Goal: Information Seeking & Learning: Learn about a topic

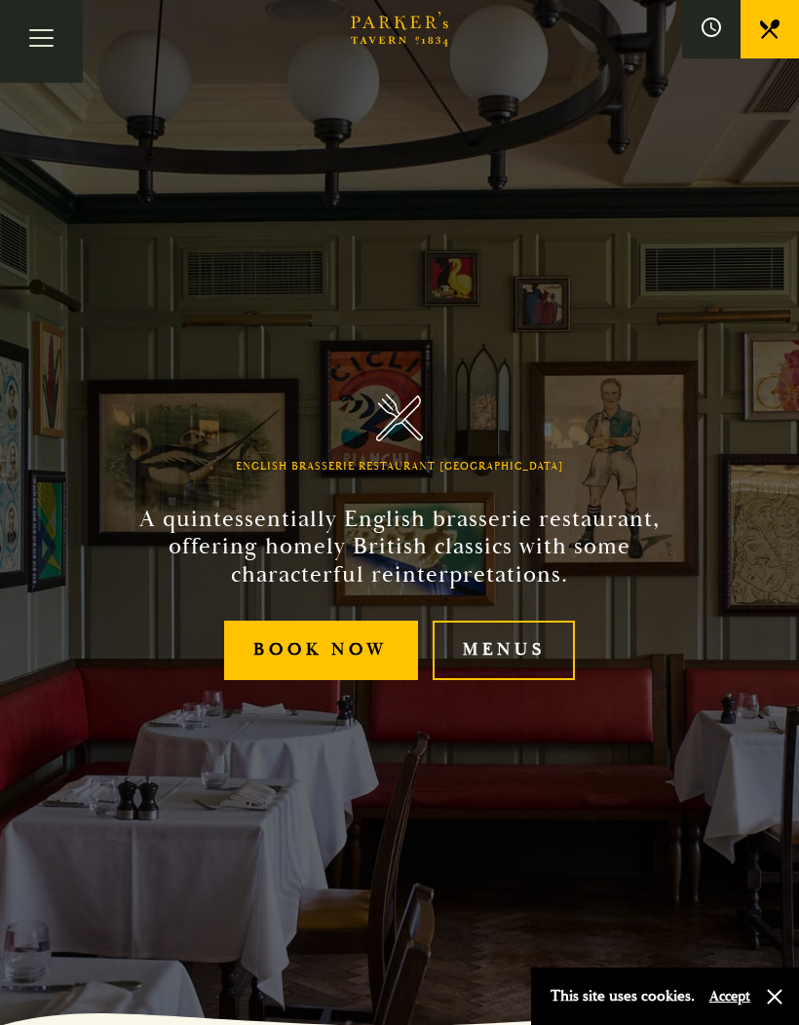
click at [521, 680] on link "Menus" at bounding box center [503, 649] width 142 height 59
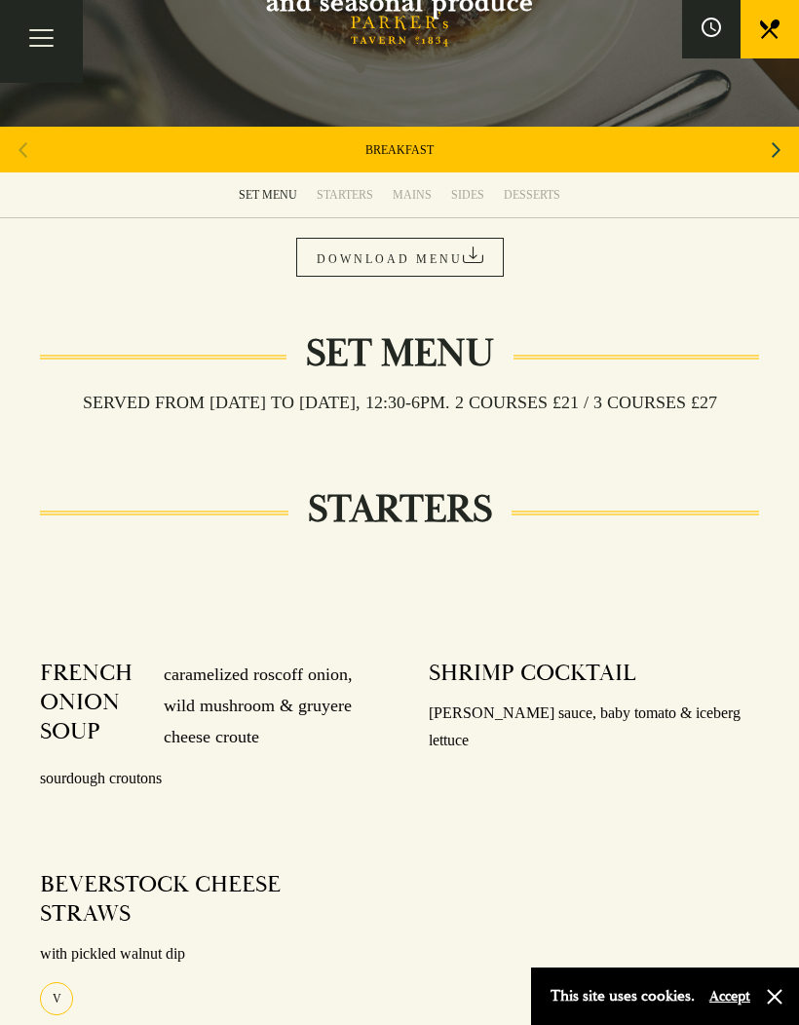
scroll to position [238, 0]
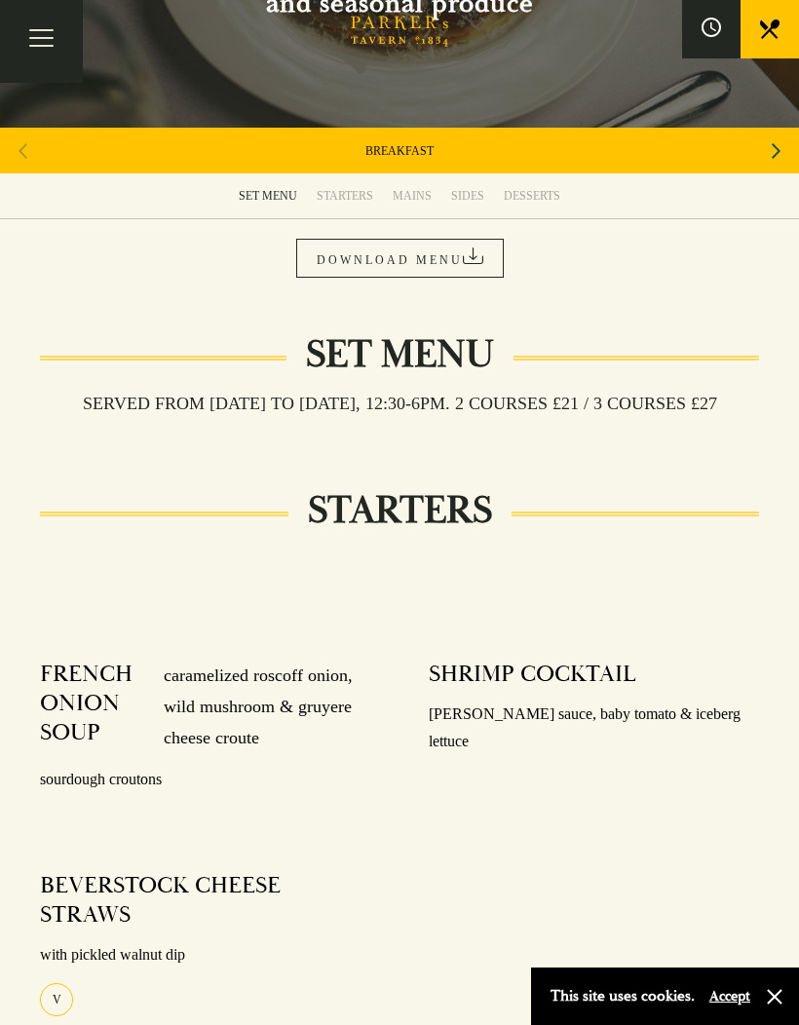
click at [347, 196] on div "STARTERS" at bounding box center [345, 196] width 56 height 16
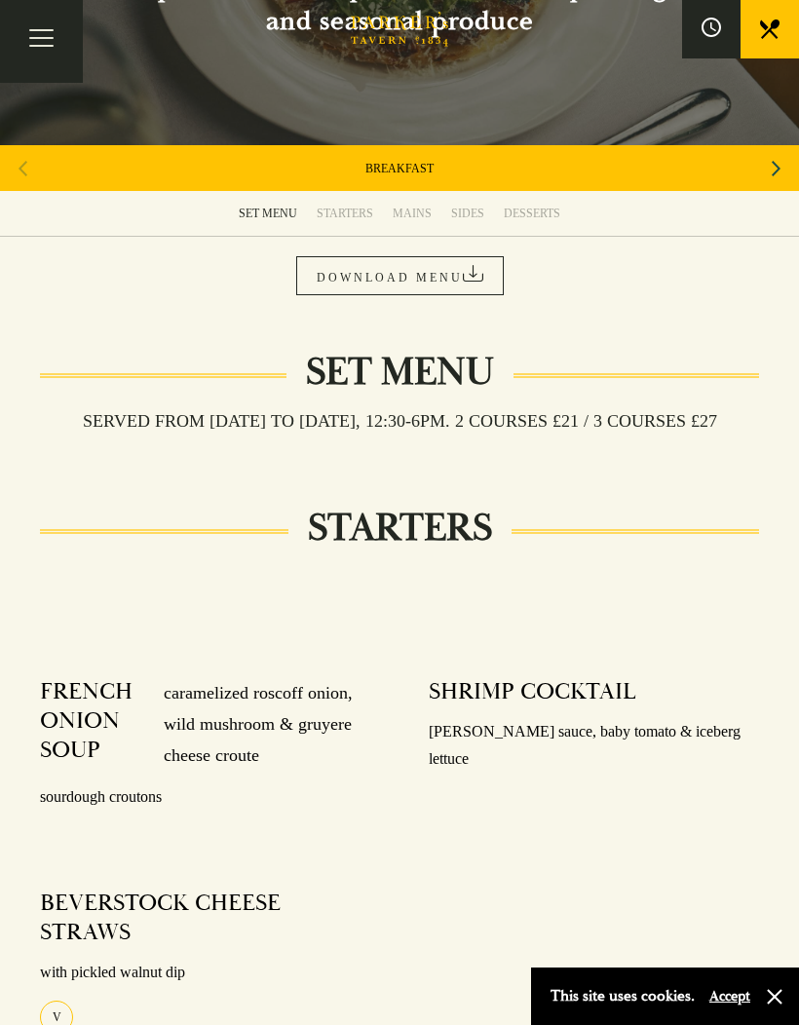
scroll to position [219, 0]
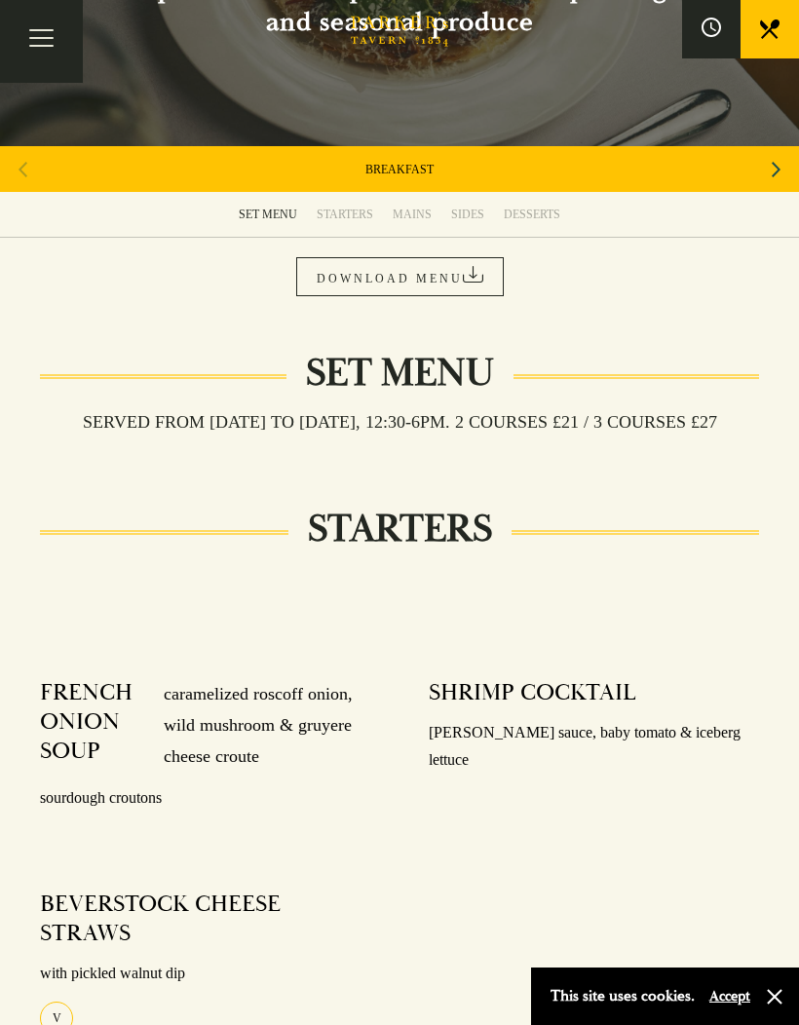
click at [770, 168] on div "Next slide" at bounding box center [776, 169] width 26 height 43
click at [771, 169] on icon "Next slide" at bounding box center [775, 169] width 9 height 43
click at [766, 168] on div "Next slide" at bounding box center [776, 169] width 26 height 43
click at [399, 168] on link "SUNDAY ROAST" at bounding box center [399, 170] width 80 height 16
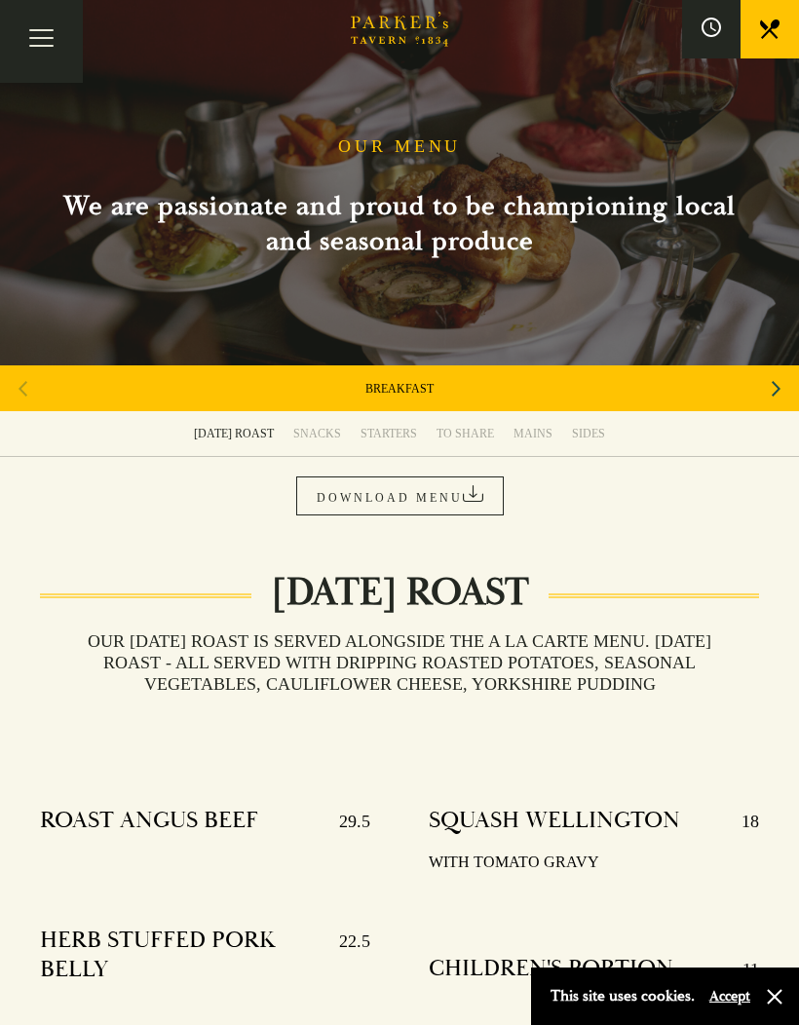
click at [769, 388] on div "Next slide" at bounding box center [776, 388] width 26 height 43
click at [405, 384] on link "AFTERNOON TEA" at bounding box center [399, 389] width 97 height 16
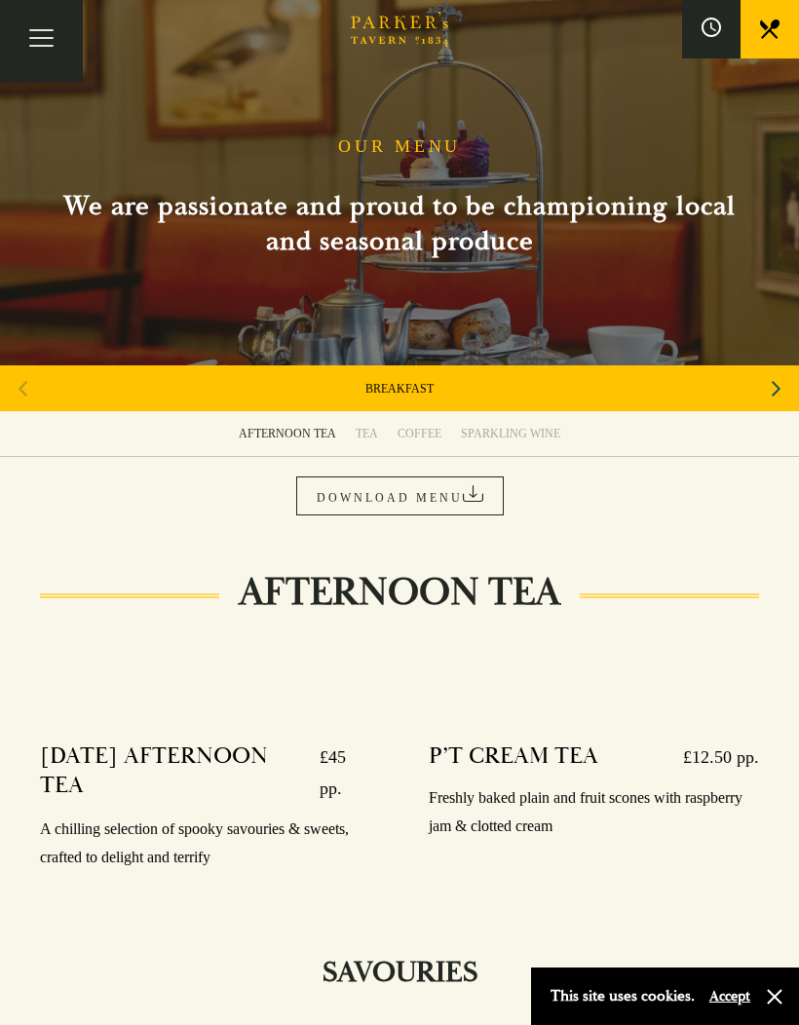
click at [768, 388] on div "Next slide" at bounding box center [776, 388] width 26 height 43
click at [766, 389] on div "Next slide" at bounding box center [776, 388] width 26 height 43
click at [770, 392] on div "Next slide" at bounding box center [776, 388] width 26 height 43
click at [774, 396] on icon "Next slide" at bounding box center [775, 388] width 9 height 43
click at [777, 392] on icon "Next slide" at bounding box center [775, 388] width 9 height 43
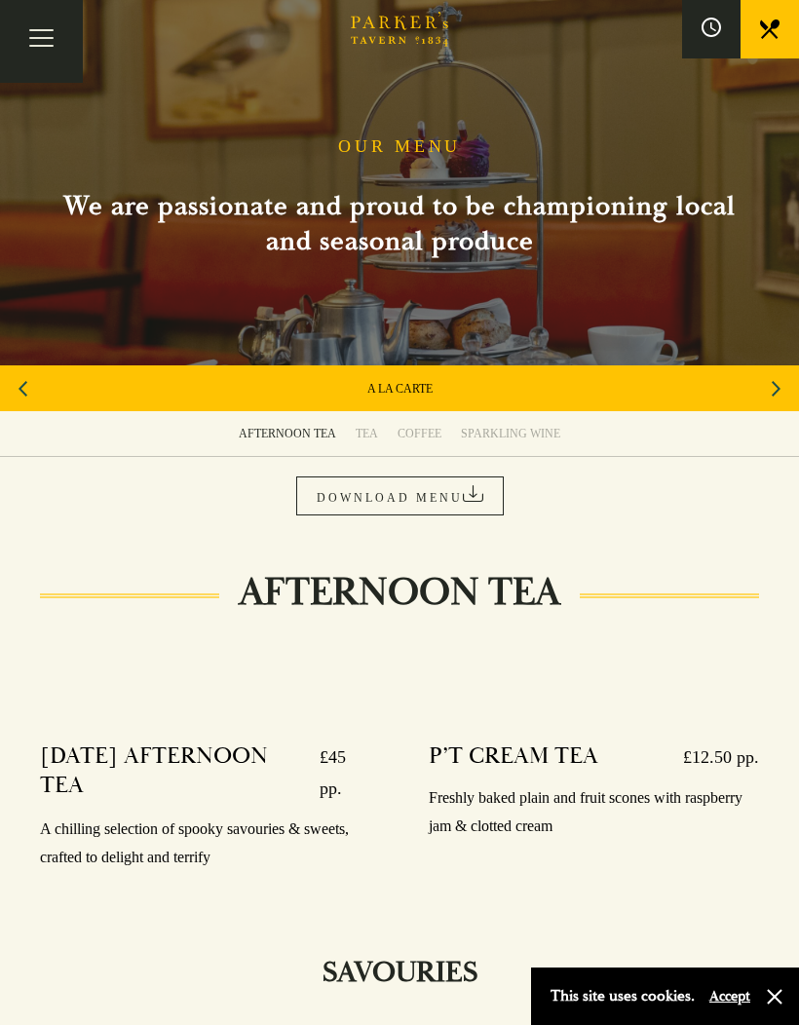
click at [413, 388] on link "A LA CARTE" at bounding box center [399, 389] width 65 height 16
